Goal: Register for event/course

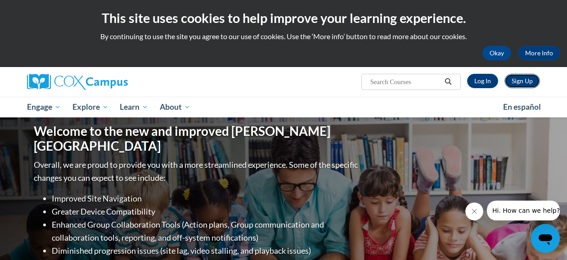
click at [513, 80] on link "Sign Up" at bounding box center [522, 81] width 36 height 14
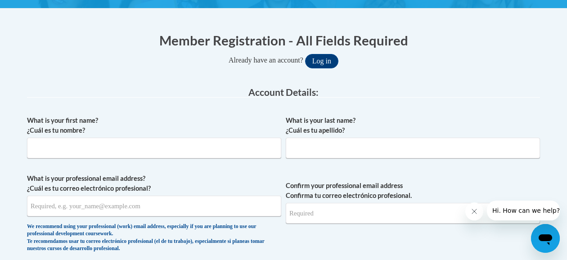
scroll to position [161, 0]
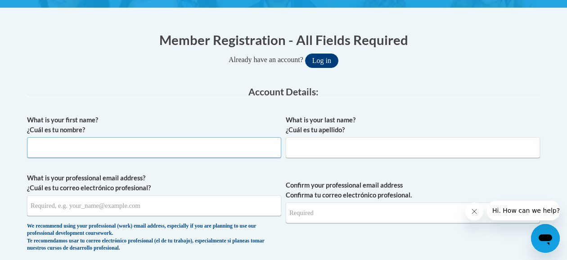
click at [256, 145] on input "What is your first name? ¿Cuál es tu nombre?" at bounding box center [154, 147] width 254 height 21
type input "Christopher"
type input "Bigby"
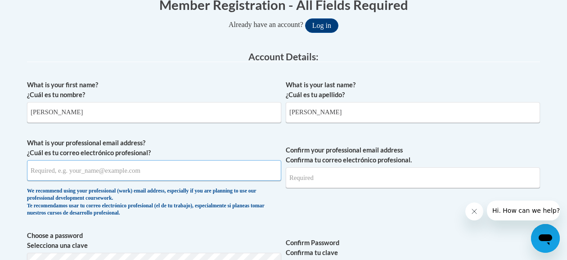
scroll to position [199, 0]
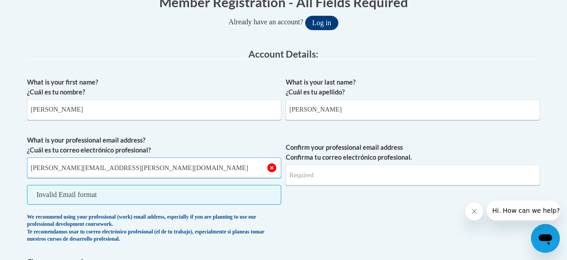
type input "christopher.bigby@students.cau.edu"
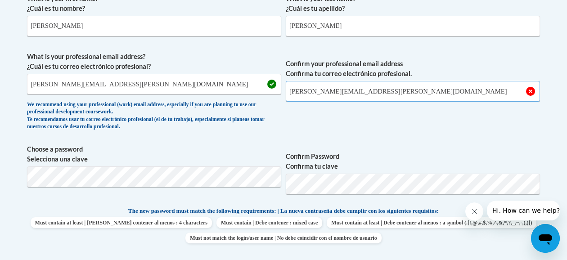
scroll to position [291, 0]
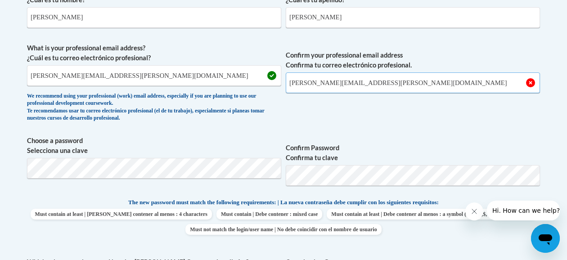
type input "christopher.bigby@students.cau.edu"
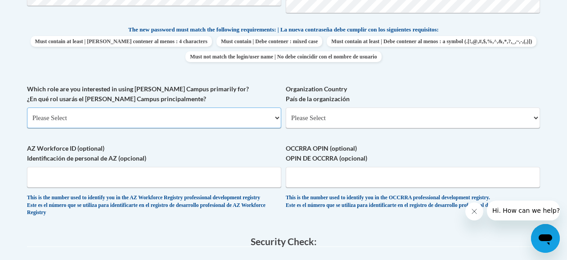
scroll to position [465, 0]
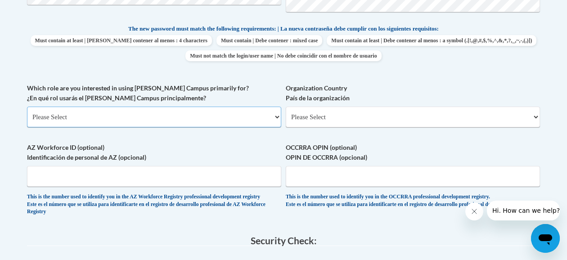
click at [226, 117] on select "Please Select College/University | Colegio/Universidad Community/Nonprofit Part…" at bounding box center [154, 117] width 254 height 21
select select "5a18ea06-2b54-4451-96f2-d152daf9eac5"
click at [27, 107] on select "Please Select College/University | Colegio/Universidad Community/Nonprofit Part…" at bounding box center [154, 117] width 254 height 21
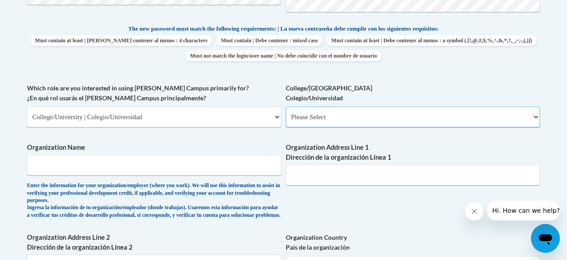
click at [317, 123] on select "Please Select College/University Staff | Empleado universitario College/Univers…" at bounding box center [413, 117] width 254 height 21
click at [286, 107] on select "Please Select College/University Staff | Empleado universitario College/Univers…" at bounding box center [413, 117] width 254 height 21
click at [307, 122] on select "Please Select College/University Staff | Empleado universitario College/Univers…" at bounding box center [413, 117] width 254 height 21
select select "99b32b07-cffc-426c-8bf6-0cd77760d84b"
click at [286, 107] on select "Please Select College/University Staff | Empleado universitario College/Univers…" at bounding box center [413, 117] width 254 height 21
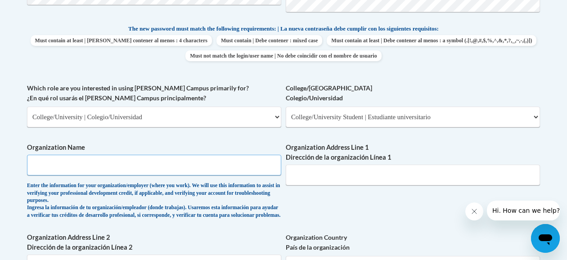
click at [195, 163] on input "Organization Name" at bounding box center [154, 165] width 254 height 21
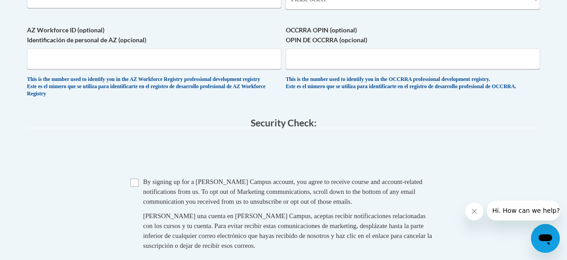
scroll to position [732, 0]
type input "Clark Atlanta University"
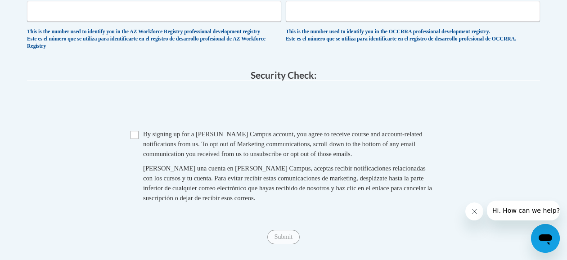
scroll to position [796, 0]
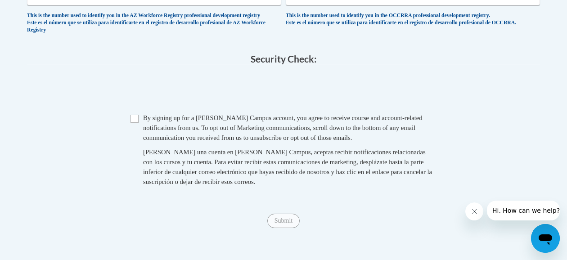
click at [143, 141] on span "By signing up for a Cox Campus account, you agree to receive course and account…" at bounding box center [282, 127] width 279 height 27
click at [134, 123] on input "Checkbox" at bounding box center [134, 119] width 8 height 8
checkbox input "true"
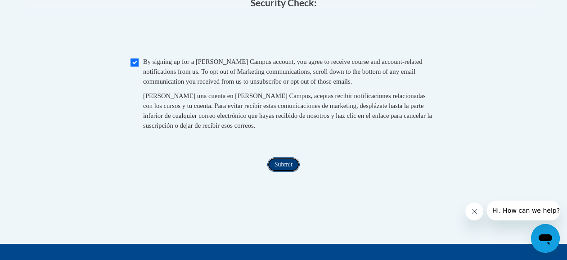
click at [283, 172] on input "Submit" at bounding box center [283, 164] width 32 height 14
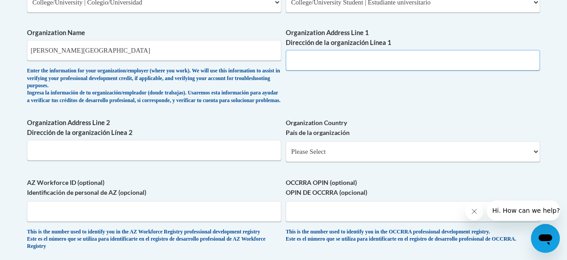
scroll to position [579, 0]
paste input "223 James P Brawley Dr SW"
type input "223 James P Brawley Dr SW"
click at [319, 154] on select "Please Select United States | Estados Unidos Outside of the United States | Fue…" at bounding box center [413, 152] width 254 height 21
select select "ad49bcad-a171-4b2e-b99c-48b446064914"
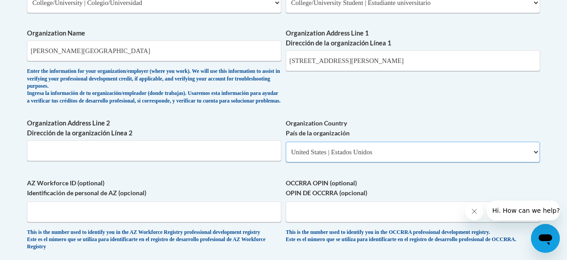
click at [286, 149] on select "Please Select United States | Estados Unidos Outside of the United States | Fue…" at bounding box center [413, 152] width 254 height 21
select select
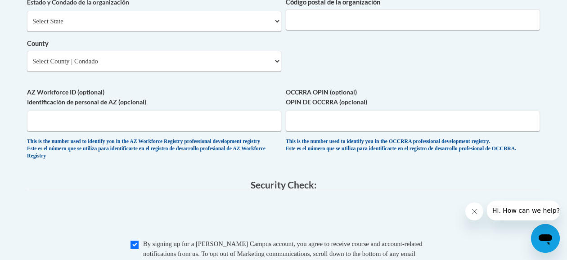
scroll to position [759, 0]
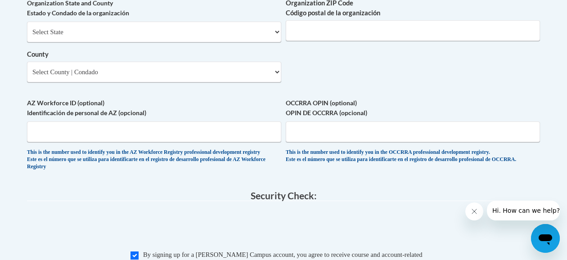
click at [246, 113] on label "AZ Workforce ID (optional) Identificación de personal de AZ (opcional)" at bounding box center [154, 108] width 254 height 20
click at [246, 121] on input "AZ Workforce ID (optional) Identificación de personal de AZ (opcional)" at bounding box center [154, 131] width 254 height 21
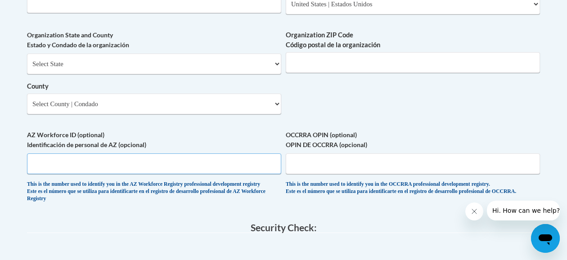
scroll to position [716, 0]
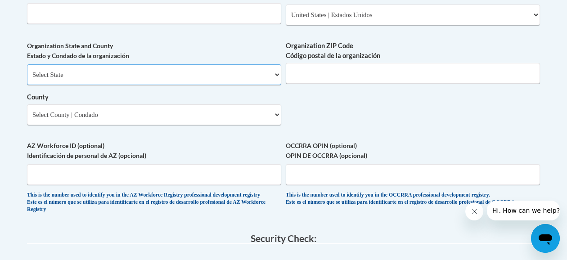
click at [219, 85] on select "Select State Alabama Alaska Arizona Arkansas California Colorado Connecticut De…" at bounding box center [154, 74] width 254 height 21
select select "Georgia"
click at [27, 71] on select "Select State Alabama Alaska Arizona Arkansas California Colorado Connecticut De…" at bounding box center [154, 74] width 254 height 21
click at [351, 84] on input "Organization ZIP Code Código postal de la organización" at bounding box center [413, 73] width 254 height 21
type input "30314"
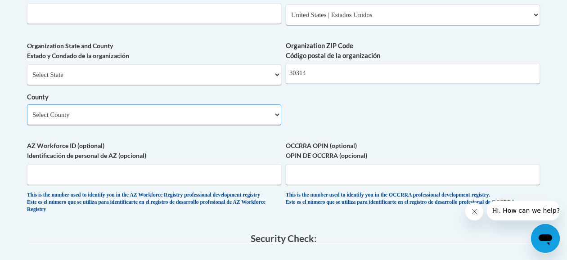
click at [195, 125] on select "Select County Appling Atkinson Bacon Baker Baldwin Banks Barrow Bartow Ben Hill…" at bounding box center [154, 114] width 254 height 21
select select "Fulton"
click at [27, 111] on select "Select County Appling Atkinson Bacon Baker Baldwin Banks Barrow Bartow Ben Hill…" at bounding box center [154, 114] width 254 height 21
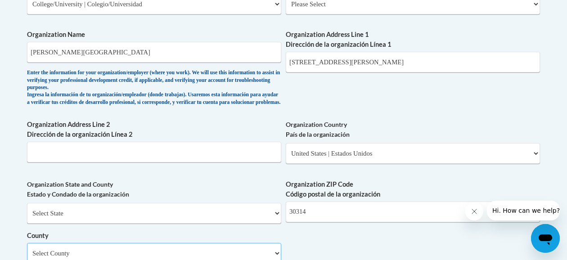
scroll to position [576, 0]
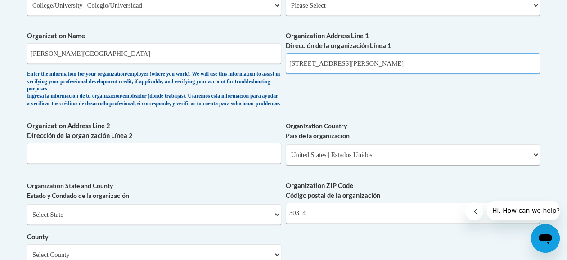
click at [385, 70] on input "223 James P Brawley Dr SW" at bounding box center [413, 63] width 254 height 21
type input "223 James P Brawley Dr SW"
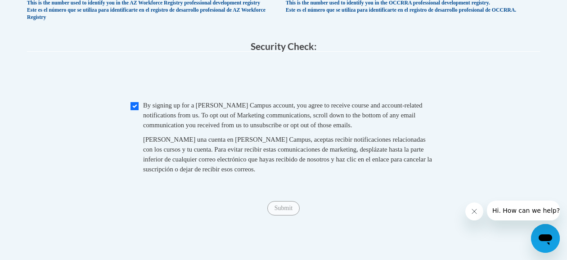
scroll to position [901, 0]
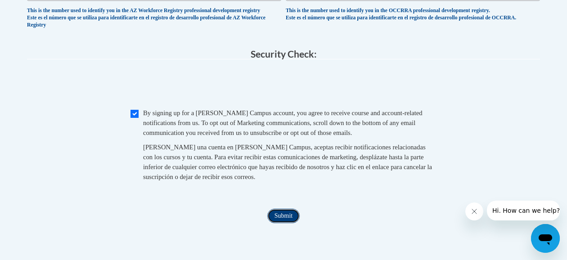
click at [286, 223] on input "Submit" at bounding box center [283, 216] width 32 height 14
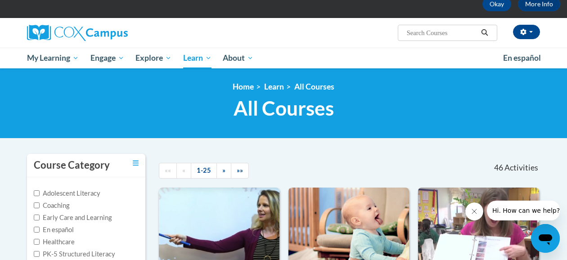
scroll to position [26, 0]
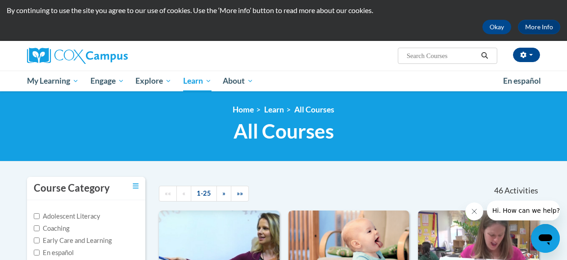
click at [423, 54] on input "Search..." at bounding box center [442, 55] width 72 height 11
type input "early literacy"
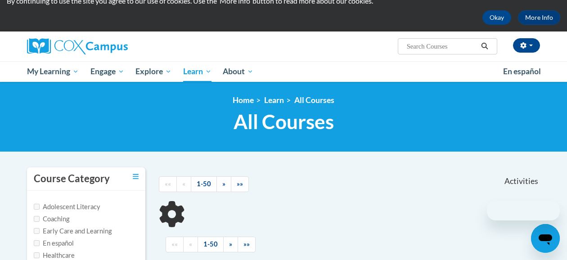
scroll to position [78, 0]
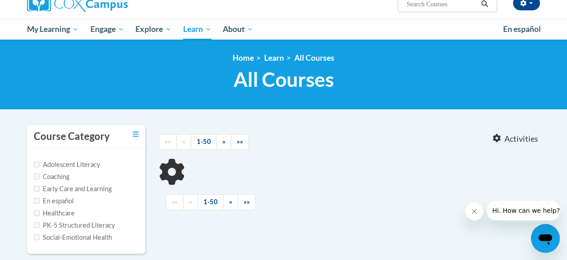
type input "early literacy"
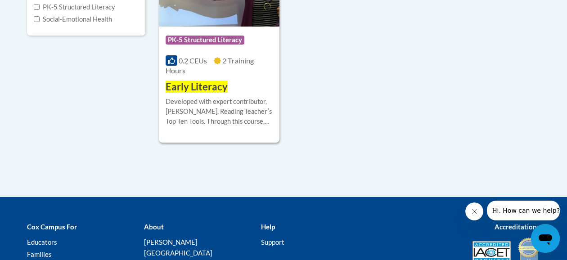
scroll to position [303, 0]
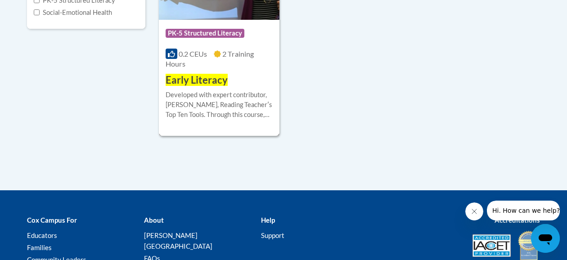
click at [207, 68] on div "0.2 CEUs 2 Training Hours" at bounding box center [219, 59] width 107 height 20
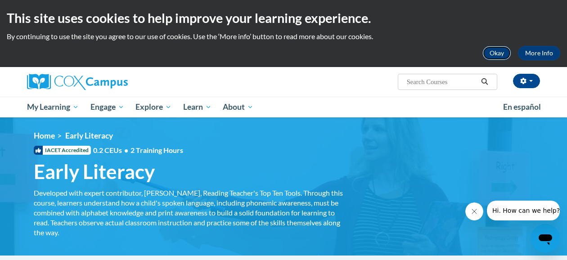
click at [505, 57] on button "Okay" at bounding box center [496, 53] width 29 height 14
